Goal: Information Seeking & Learning: Learn about a topic

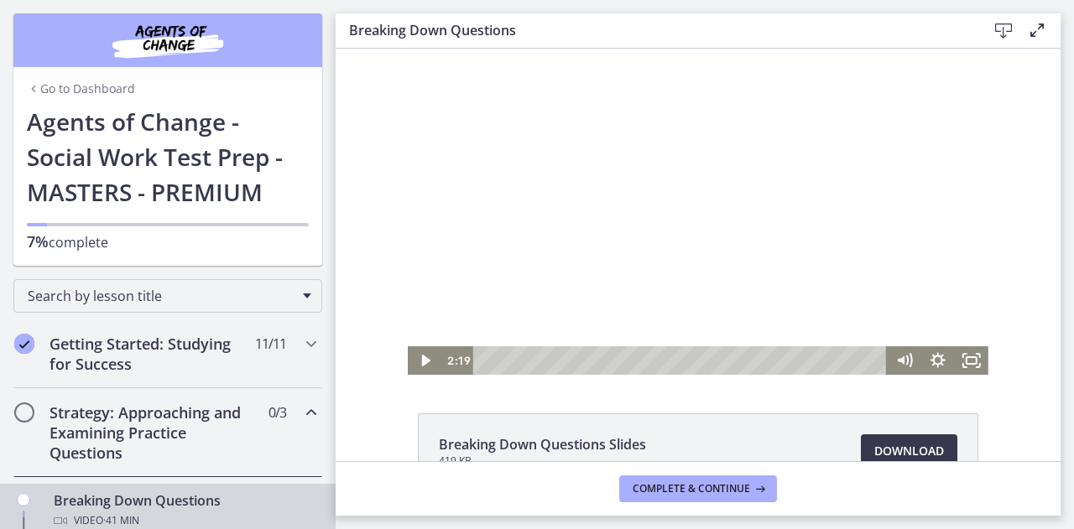
scroll to position [62, 0]
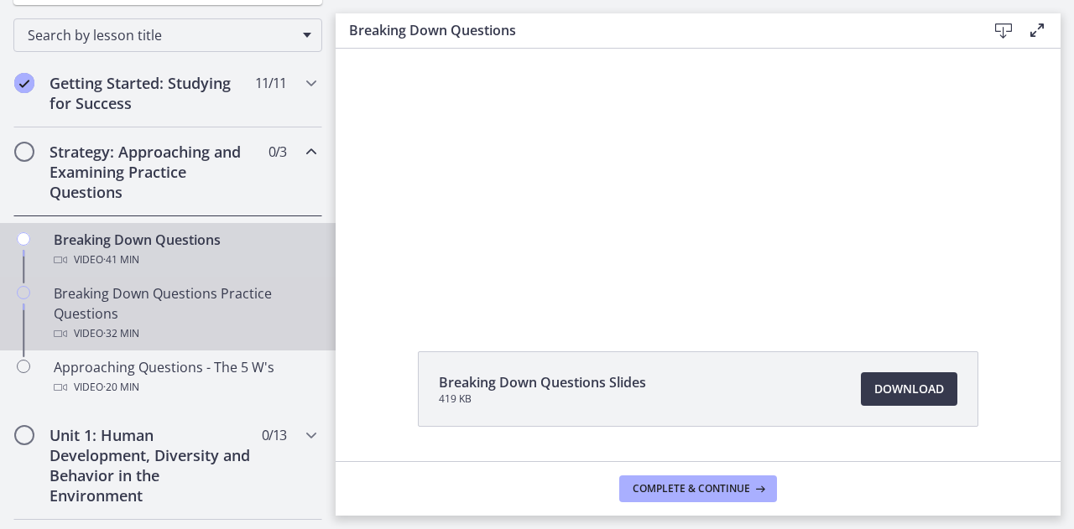
click at [101, 304] on div "Breaking Down Questions Practice Questions Video · 32 min" at bounding box center [185, 313] width 262 height 60
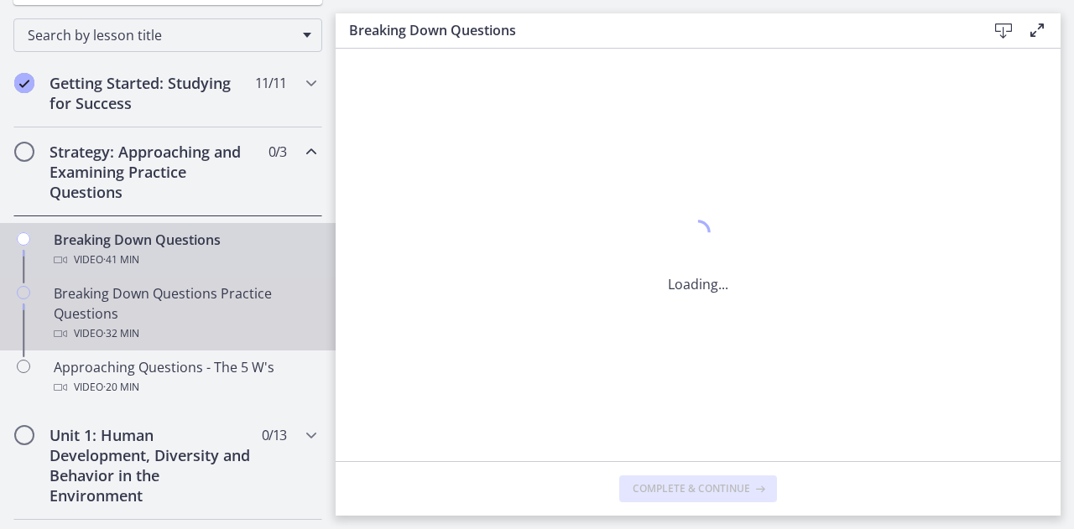
scroll to position [0, 0]
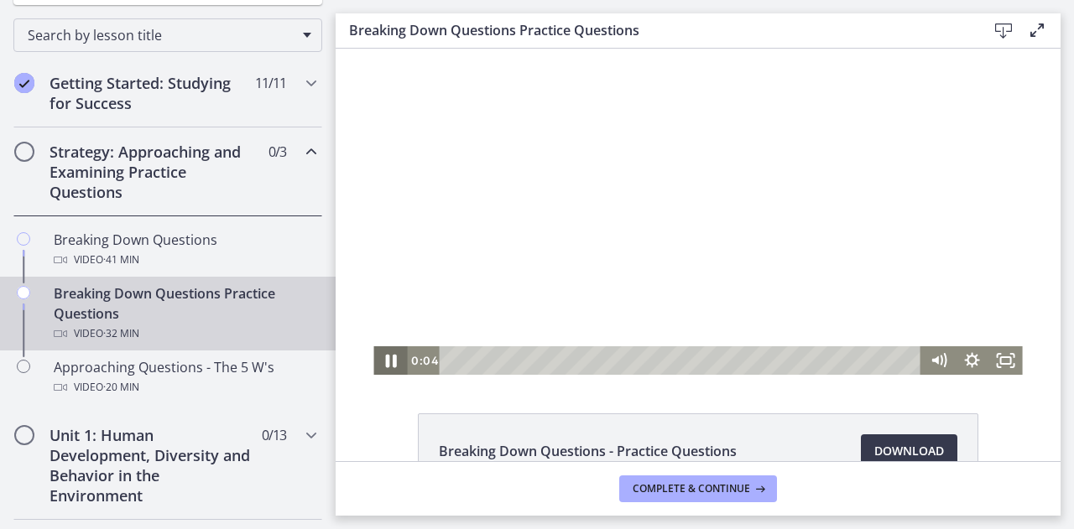
click at [384, 364] on icon "Pause" at bounding box center [390, 361] width 40 height 34
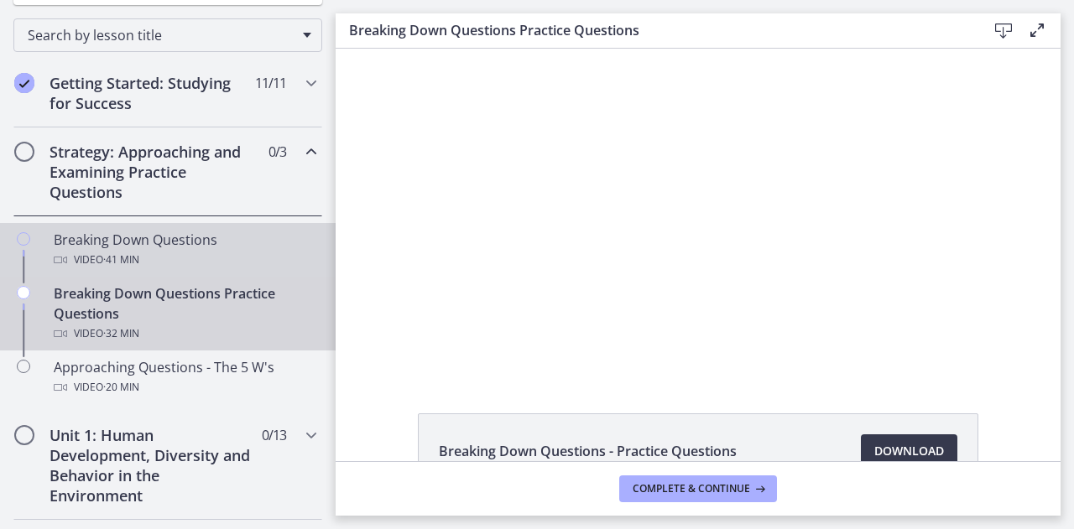
click at [159, 254] on div "Video · 41 min" at bounding box center [185, 260] width 262 height 20
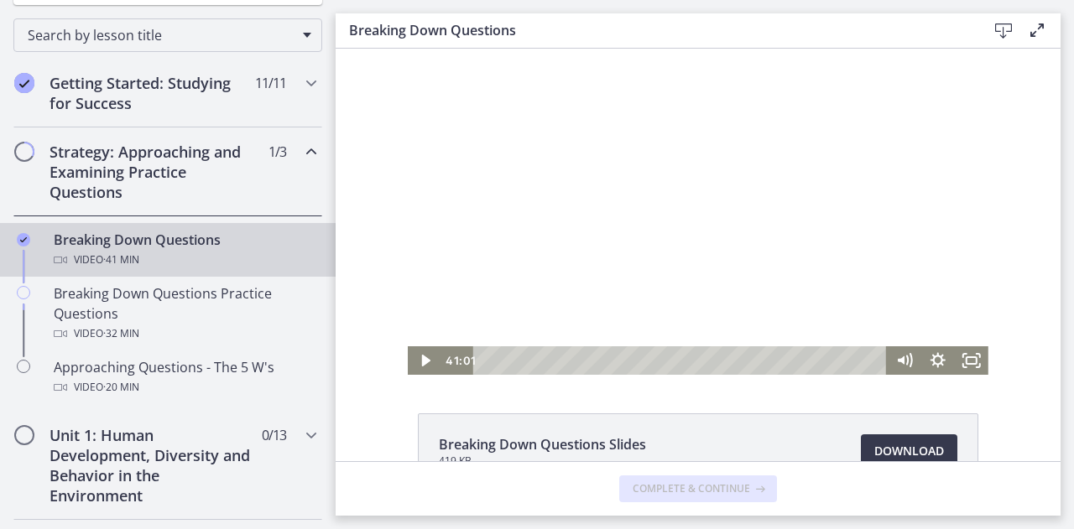
drag, startPoint x: 502, startPoint y: 365, endPoint x: 913, endPoint y: 325, distance: 413.8
click at [913, 325] on div "Click for sound @keyframes VOLUME_SMALL_WAVE_FLASH { 0% { opacity: 0; } 33% { o…" at bounding box center [698, 212] width 580 height 326
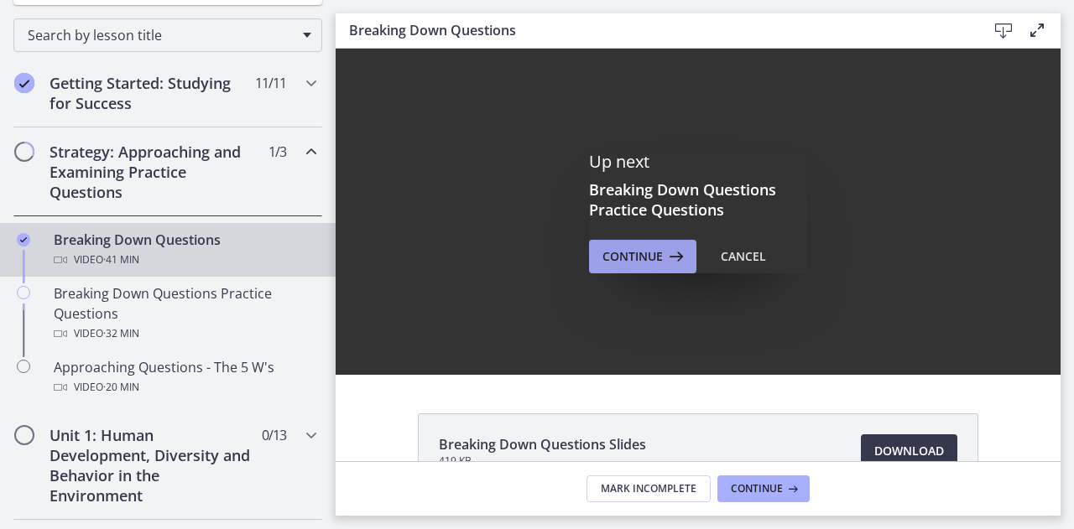
click at [627, 252] on span "Continue" at bounding box center [632, 257] width 60 height 20
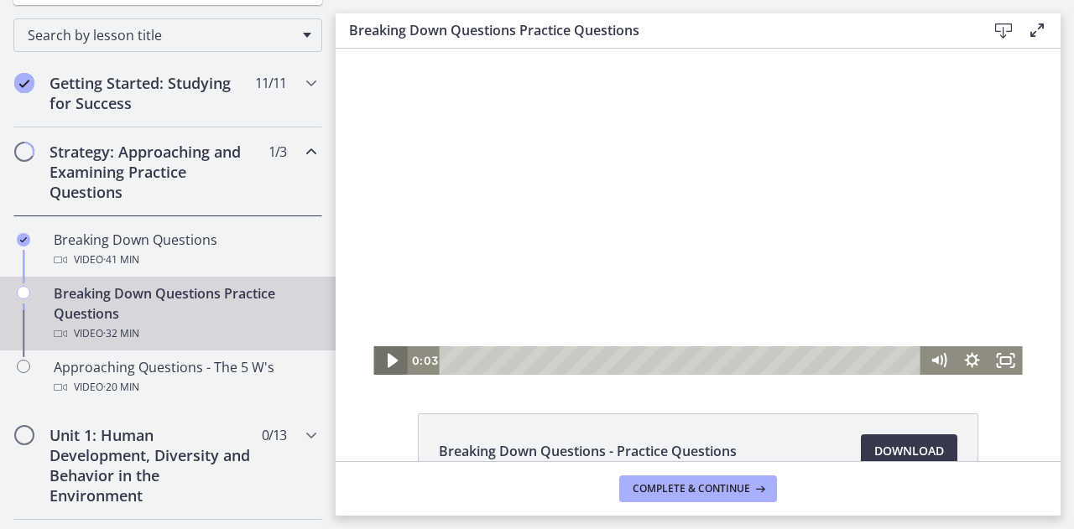
click at [390, 366] on icon "Play Video" at bounding box center [392, 361] width 40 height 34
click at [388, 365] on icon "Pause" at bounding box center [390, 361] width 11 height 13
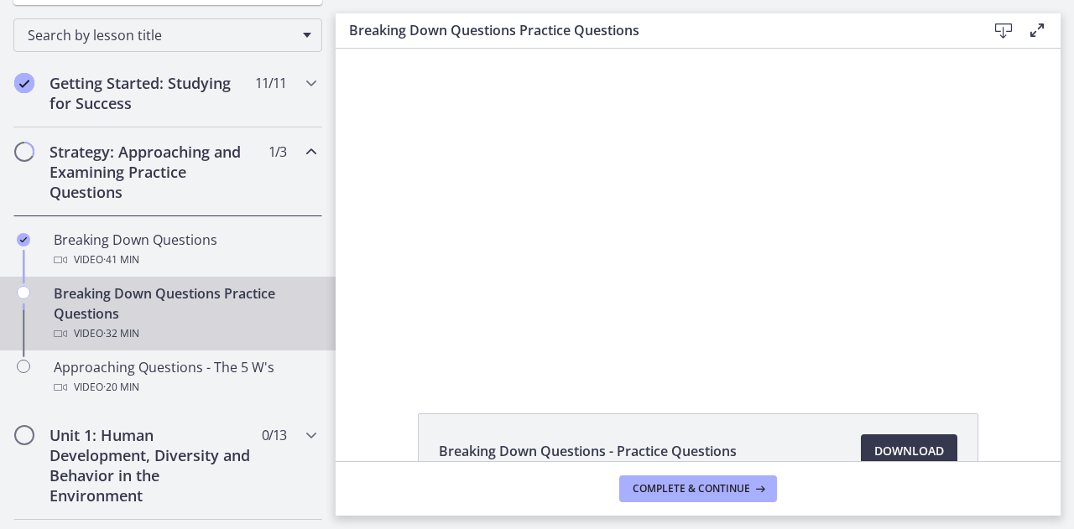
scroll to position [107, 0]
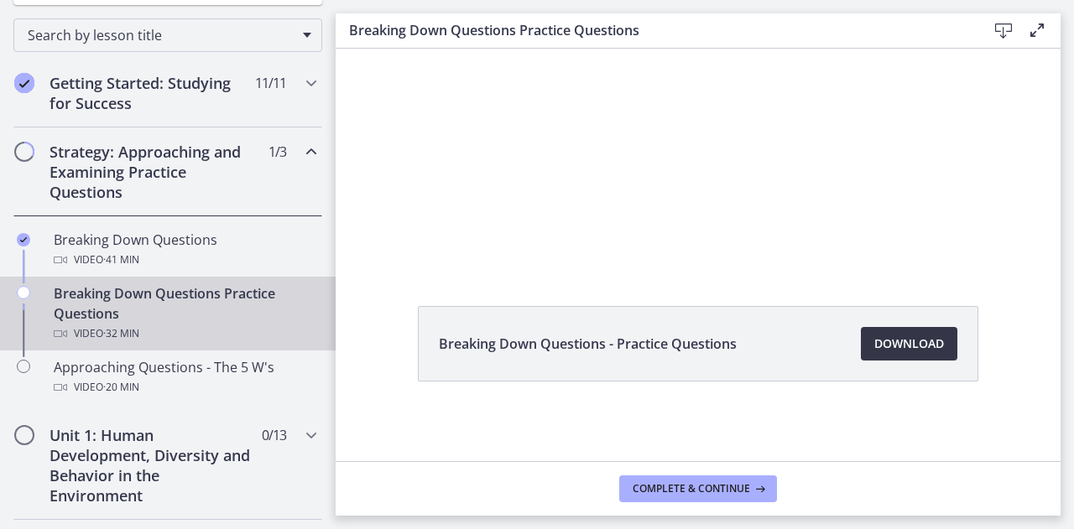
click at [905, 345] on span "Download Opens in a new window" at bounding box center [909, 344] width 70 height 20
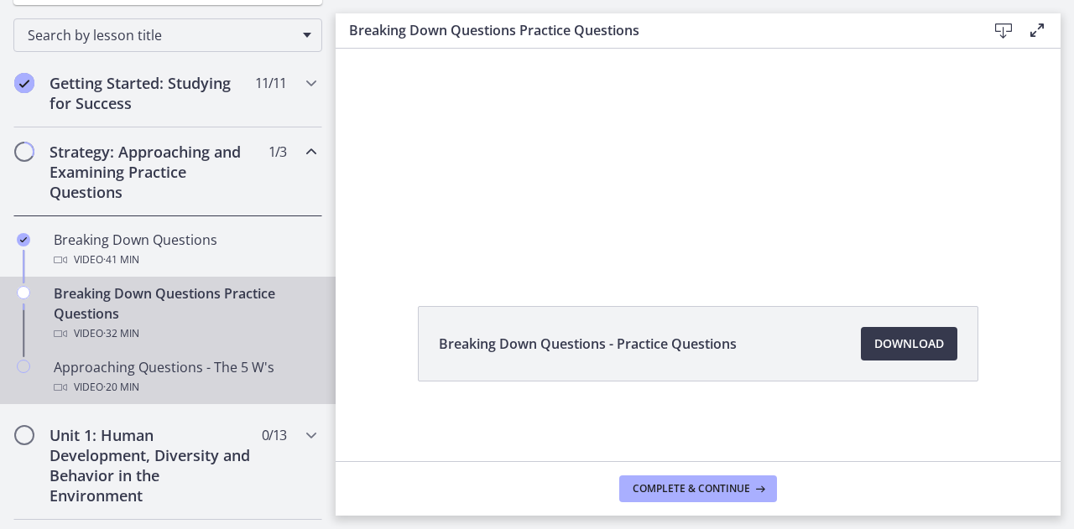
click at [112, 388] on span "· 20 min" at bounding box center [121, 387] width 36 height 20
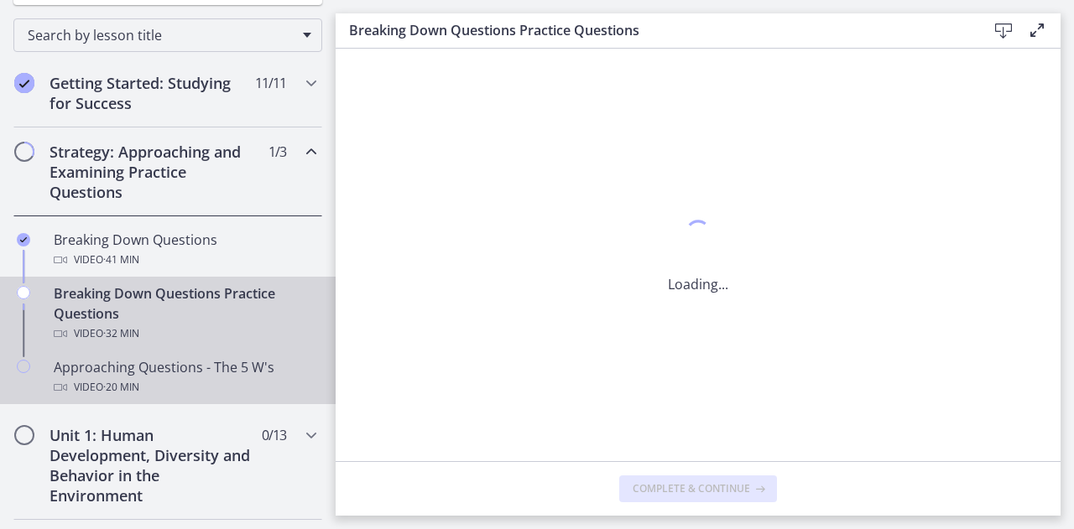
scroll to position [0, 0]
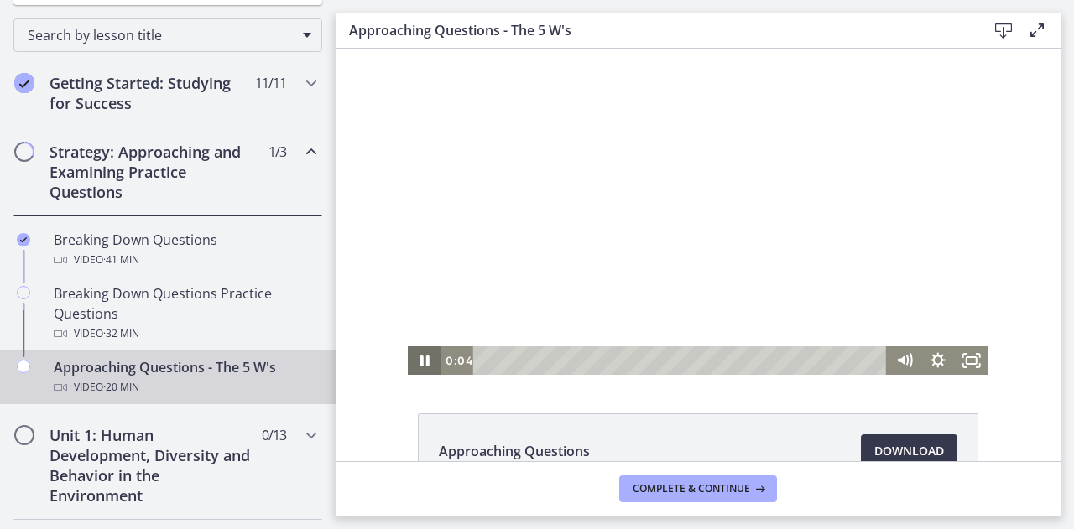
click at [421, 361] on icon "Pause" at bounding box center [424, 361] width 9 height 11
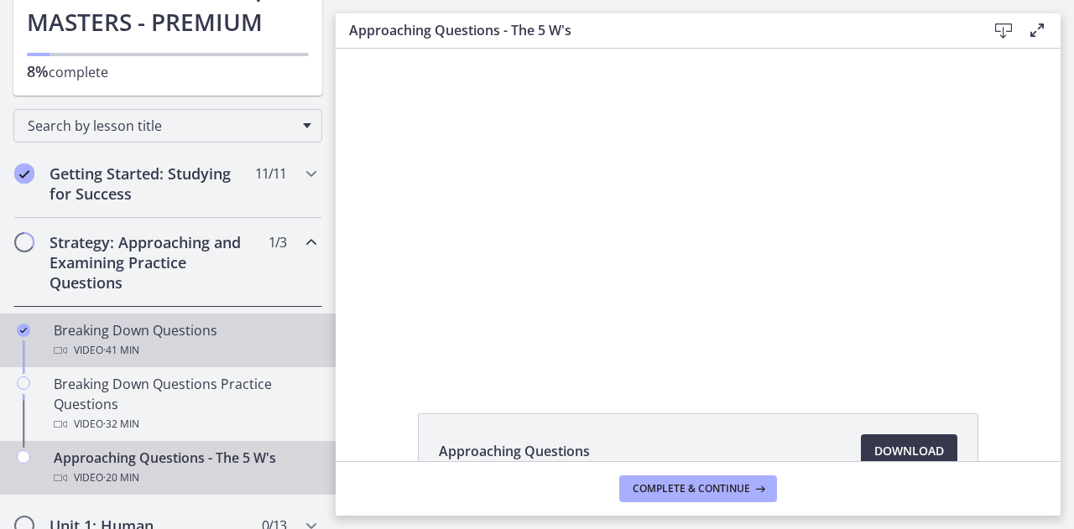
scroll to position [169, 0]
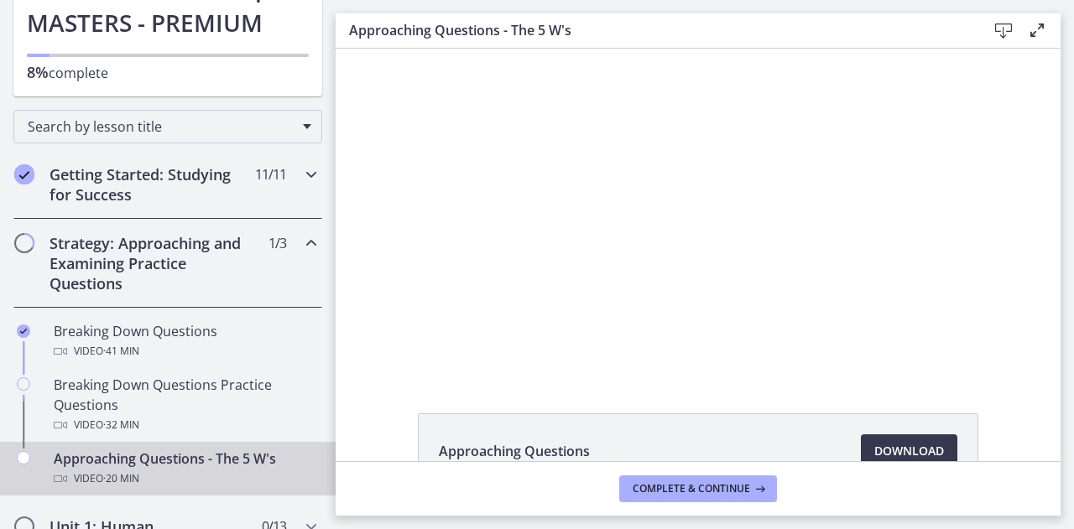
click at [301, 172] on icon "Chapters" at bounding box center [311, 174] width 20 height 20
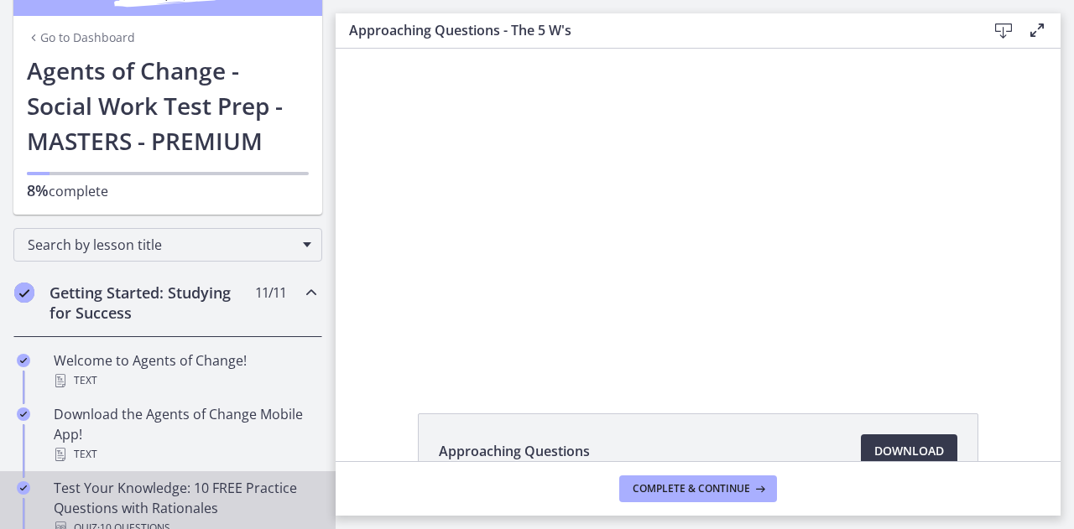
scroll to position [0, 0]
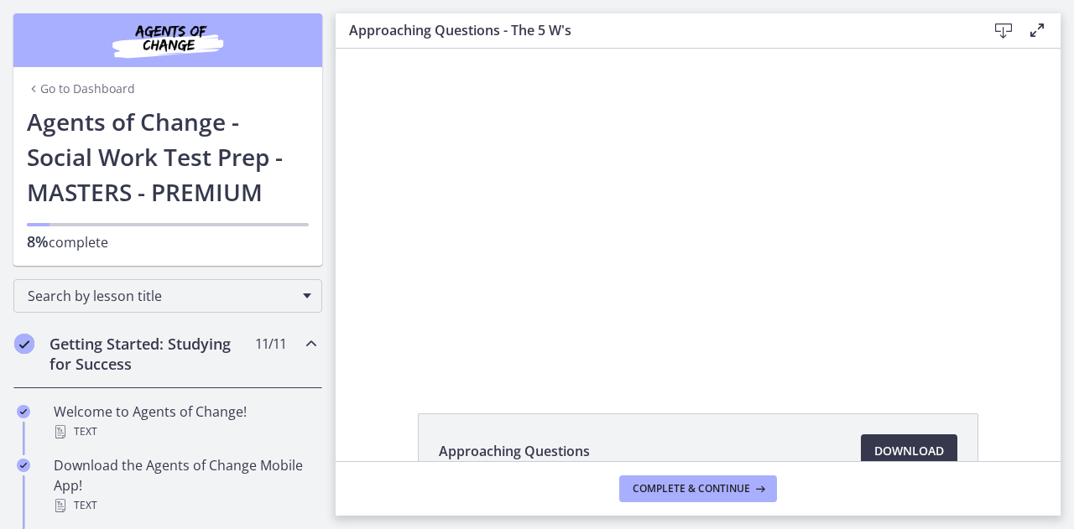
click at [301, 334] on icon "Chapters" at bounding box center [311, 344] width 20 height 20
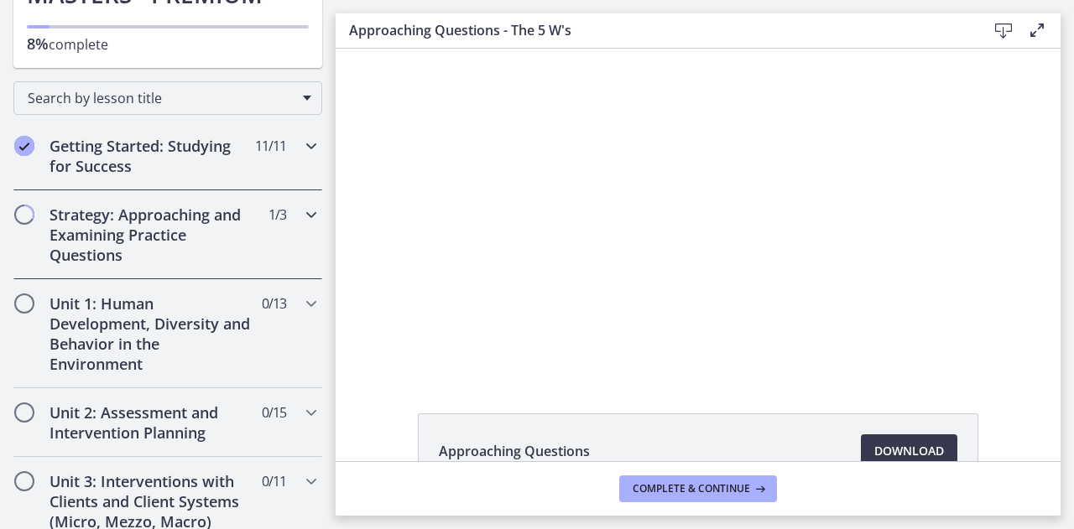
scroll to position [200, 0]
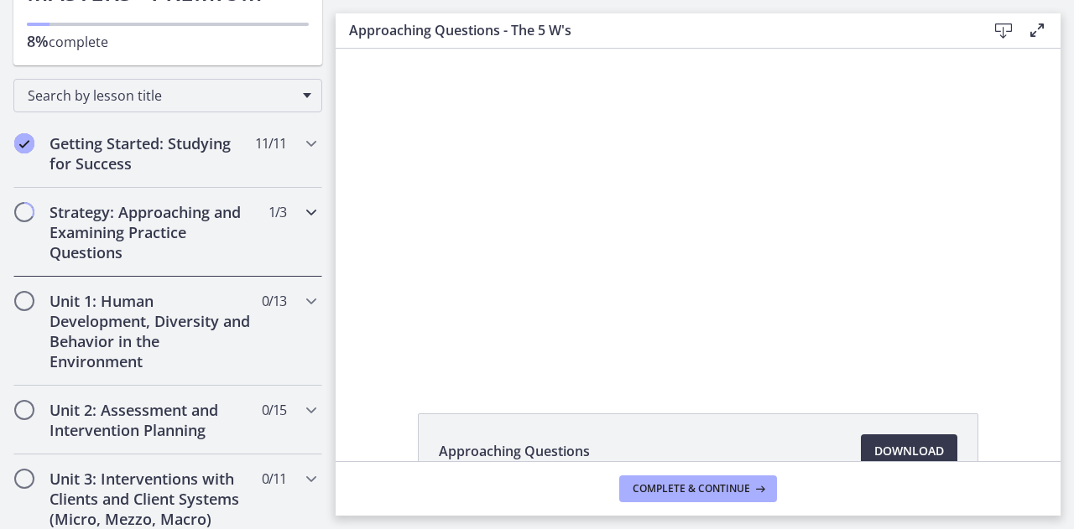
click at [301, 213] on icon "Chapters" at bounding box center [311, 212] width 20 height 20
